Goal: Task Accomplishment & Management: Complete application form

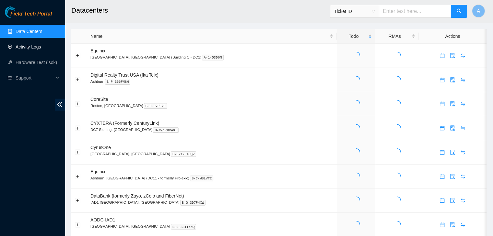
click at [38, 45] on link "Activity Logs" at bounding box center [29, 46] width 26 height 5
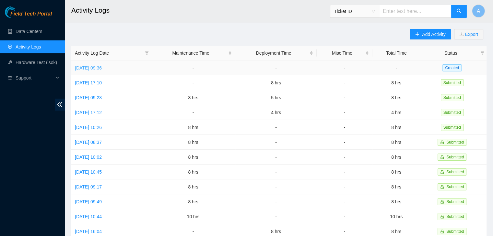
click at [94, 69] on link "Wed, 10 Sep 2025 09:36" at bounding box center [88, 67] width 27 height 5
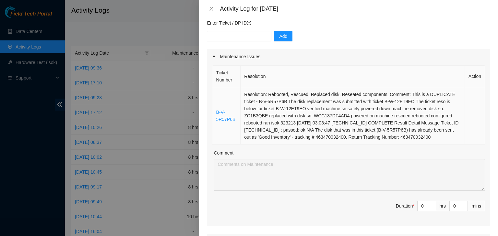
scroll to position [53, 0]
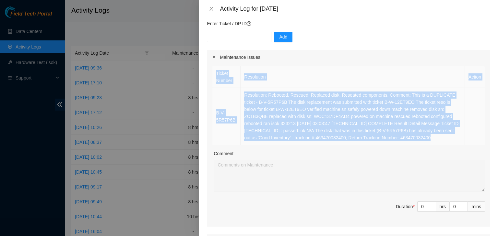
drag, startPoint x: 214, startPoint y: 70, endPoint x: 479, endPoint y: 142, distance: 274.4
click at [479, 142] on table "Ticket Number Resolution Action B-V-5R57P6B Resolution: Rebooted, Rescued, Repl…" at bounding box center [348, 105] width 272 height 79
copy table "Ticket Number Resolution Action B-V-5R57P6B Resolution: Rebooted, Rescued, Repl…"
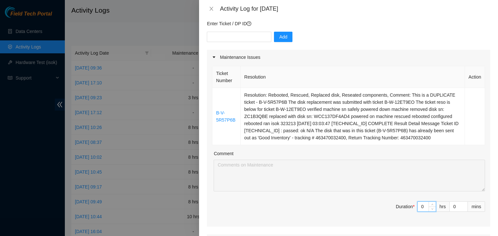
click at [419, 208] on input "0" at bounding box center [426, 207] width 18 height 10
click at [417, 205] on input at bounding box center [426, 207] width 18 height 10
type input "1"
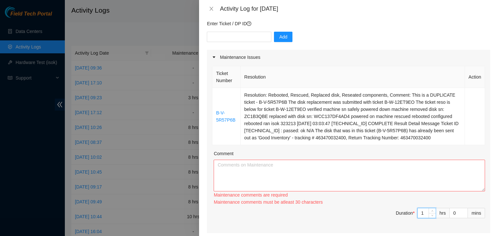
type input "1"
click at [402, 160] on textarea "Comment" at bounding box center [348, 176] width 271 height 32
paste textarea "Ticket Number Resolution Action B-V-5R57P6B Resolution: Rebooted, Rescued, Repl…"
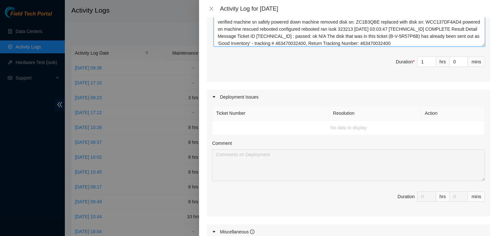
scroll to position [0, 0]
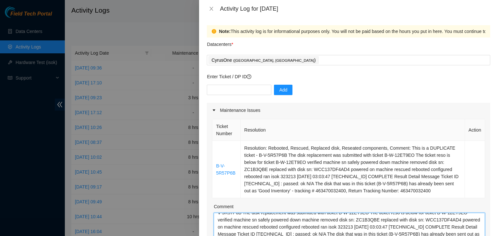
type textarea "Ticket Number Resolution Action B-V-5R57P6B Resolution: Rebooted, Rescued, Repl…"
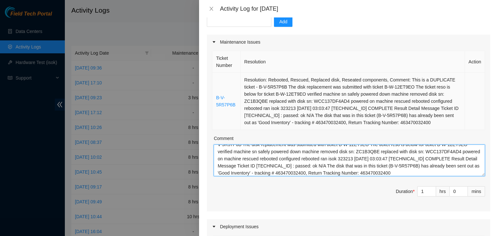
scroll to position [10, 0]
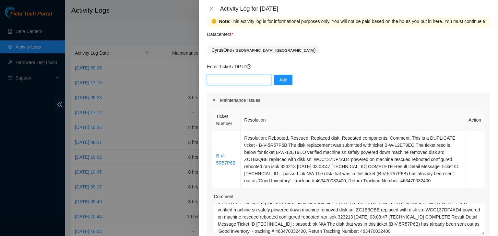
click at [230, 80] on input "text" at bounding box center [239, 80] width 64 height 10
paste input "DP82714"
type input "DP82714"
click at [284, 83] on button "Add" at bounding box center [283, 80] width 18 height 10
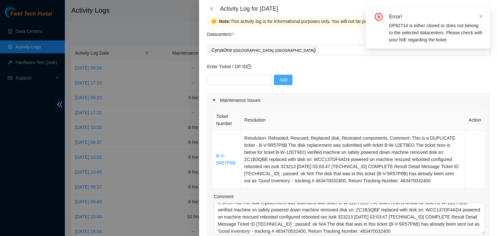
scroll to position [0, 0]
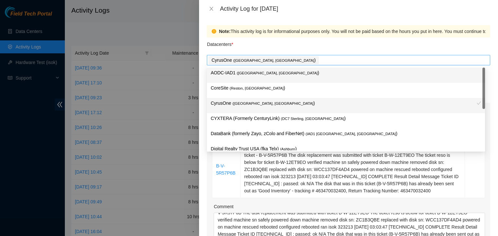
click at [333, 61] on div "CyrusOne ( Sterling, VA )" at bounding box center [348, 60] width 280 height 9
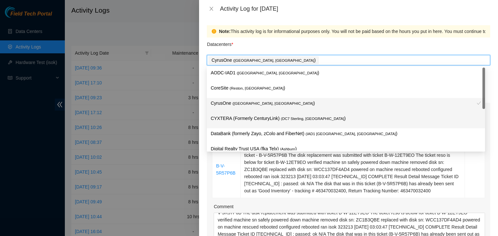
scroll to position [88, 0]
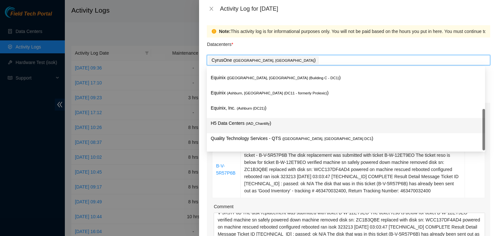
click at [279, 126] on p "H5 Data Centers ( IAD_Chantilly )" at bounding box center [346, 123] width 270 height 7
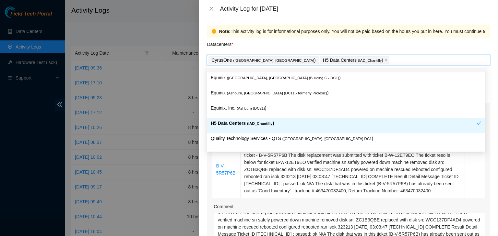
click at [289, 47] on div "Datacenters *" at bounding box center [348, 46] width 283 height 17
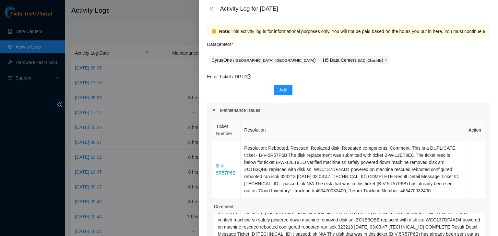
click at [246, 95] on div "Add" at bounding box center [348, 94] width 283 height 18
click at [245, 93] on input "text" at bounding box center [239, 90] width 64 height 10
paste input "DP82714"
type input "DP82714"
click at [280, 88] on span "Add" at bounding box center [283, 89] width 8 height 7
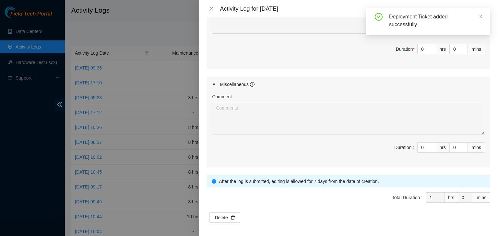
scroll to position [262, 0]
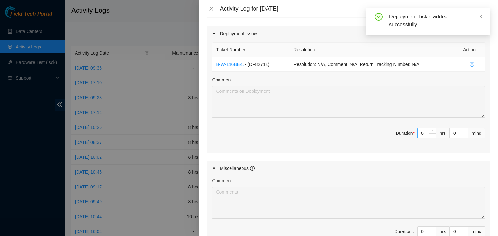
click at [418, 130] on input "0" at bounding box center [426, 134] width 18 height 10
type input "4"
type input "5"
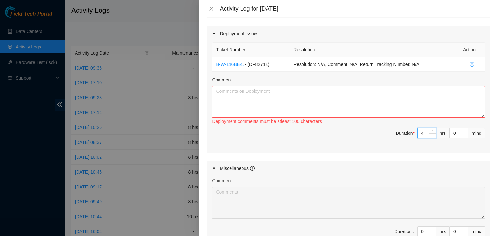
type input "1"
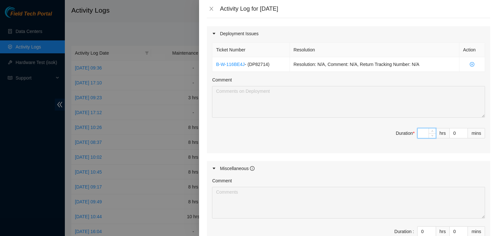
type input "5"
type input "6"
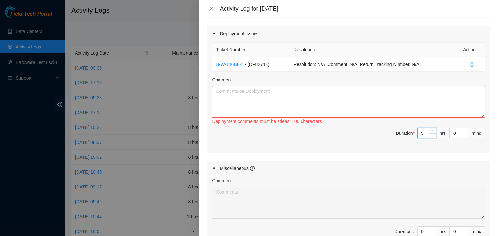
type input "1"
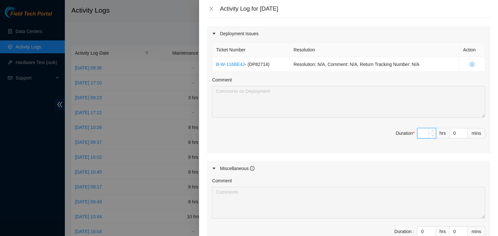
type input "7"
type input "8"
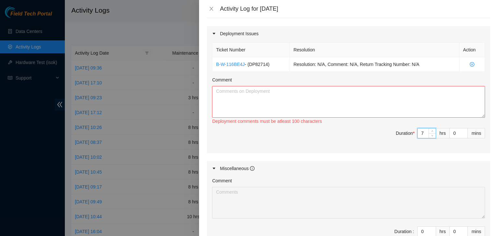
type input "7"
click at [423, 105] on textarea "Comment" at bounding box center [348, 102] width 273 height 32
paste textarea "EOD Update: -Printed hostname labels for cold side servers -Applied all hostnam…"
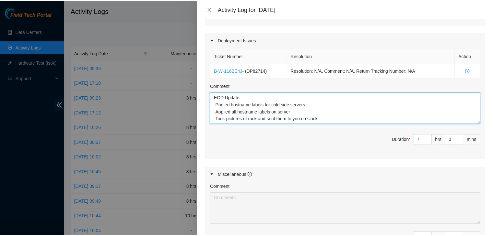
scroll to position [346, 0]
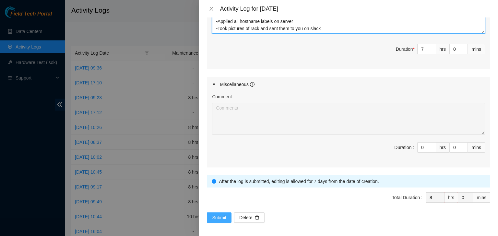
type textarea "EOD Update: -Printed hostname labels for cold side servers -Applied all hostnam…"
click at [224, 214] on span "Submit" at bounding box center [219, 217] width 14 height 7
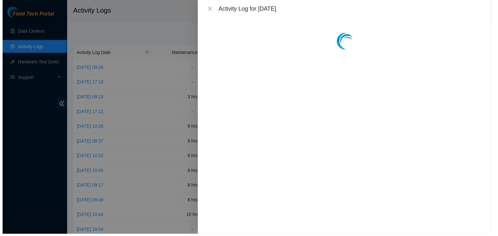
scroll to position [0, 0]
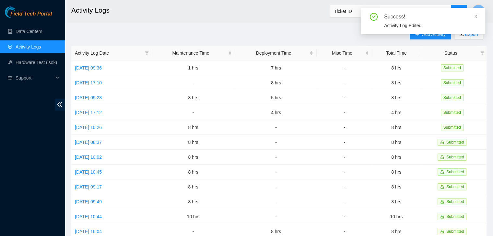
click at [429, 38] on div "Success! Activity Log Edited" at bounding box center [423, 24] width 124 height 32
click at [476, 18] on icon "close" at bounding box center [475, 16] width 5 height 5
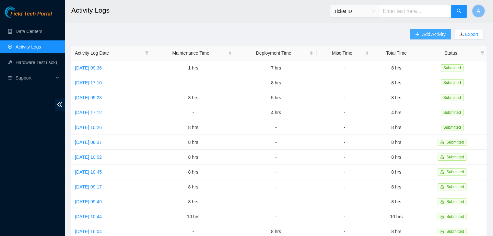
click at [436, 35] on span "Add Activity" at bounding box center [433, 34] width 23 height 7
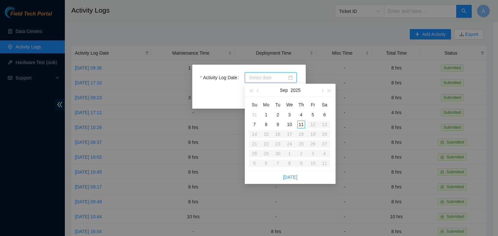
click at [281, 78] on input "Activity Log Date" at bounding box center [267, 77] width 38 height 7
type input "2025-09-11"
click at [301, 127] on div "11" at bounding box center [301, 125] width 8 height 8
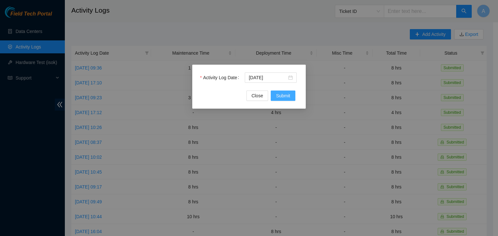
click at [292, 97] on button "Submit" at bounding box center [282, 96] width 25 height 10
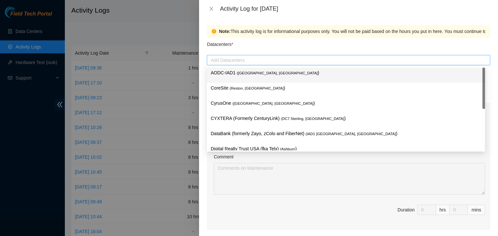
click at [291, 61] on div at bounding box center [348, 60] width 280 height 8
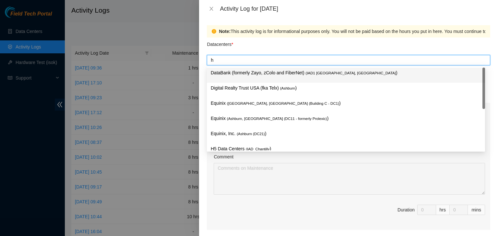
type input "h5"
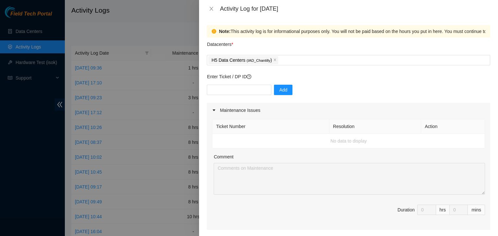
click at [278, 47] on div "Datacenters *" at bounding box center [348, 46] width 283 height 17
